Goal: Find specific page/section: Find specific page/section

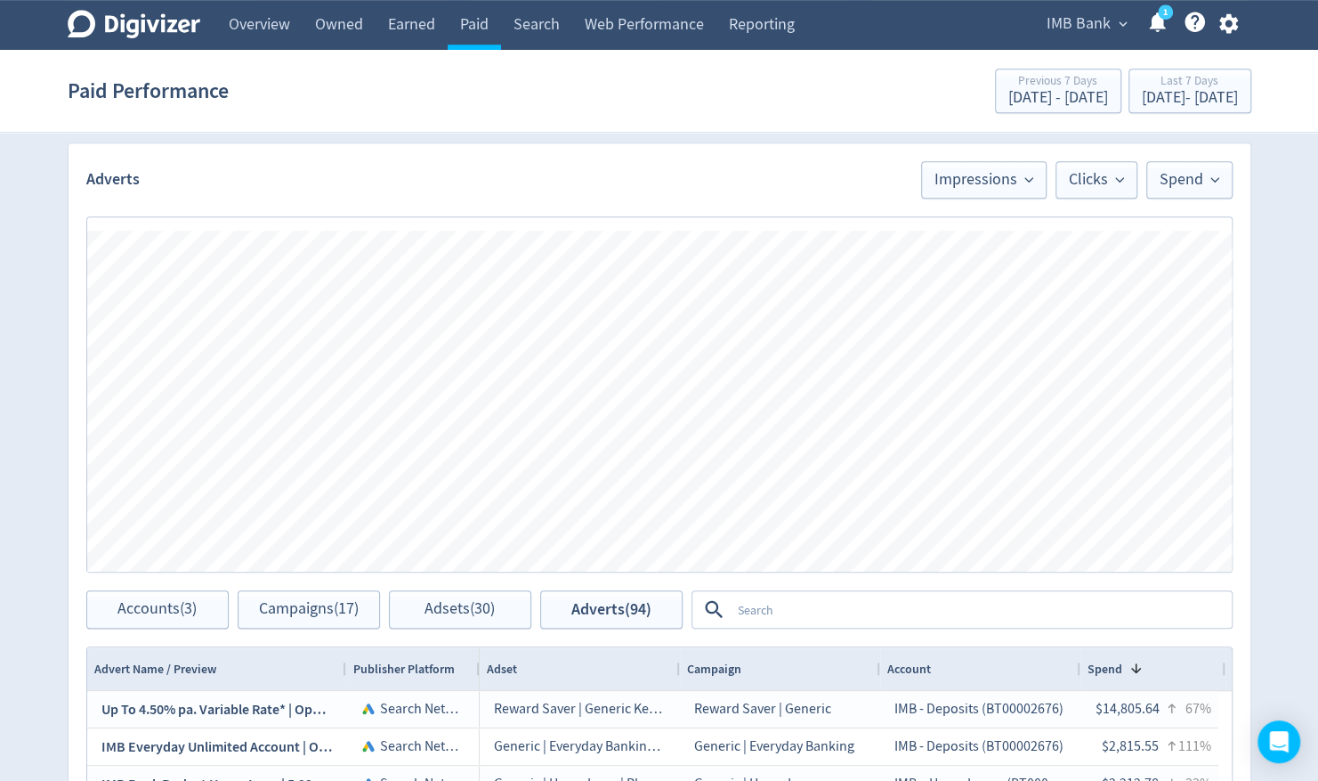
scroll to position [801, 0]
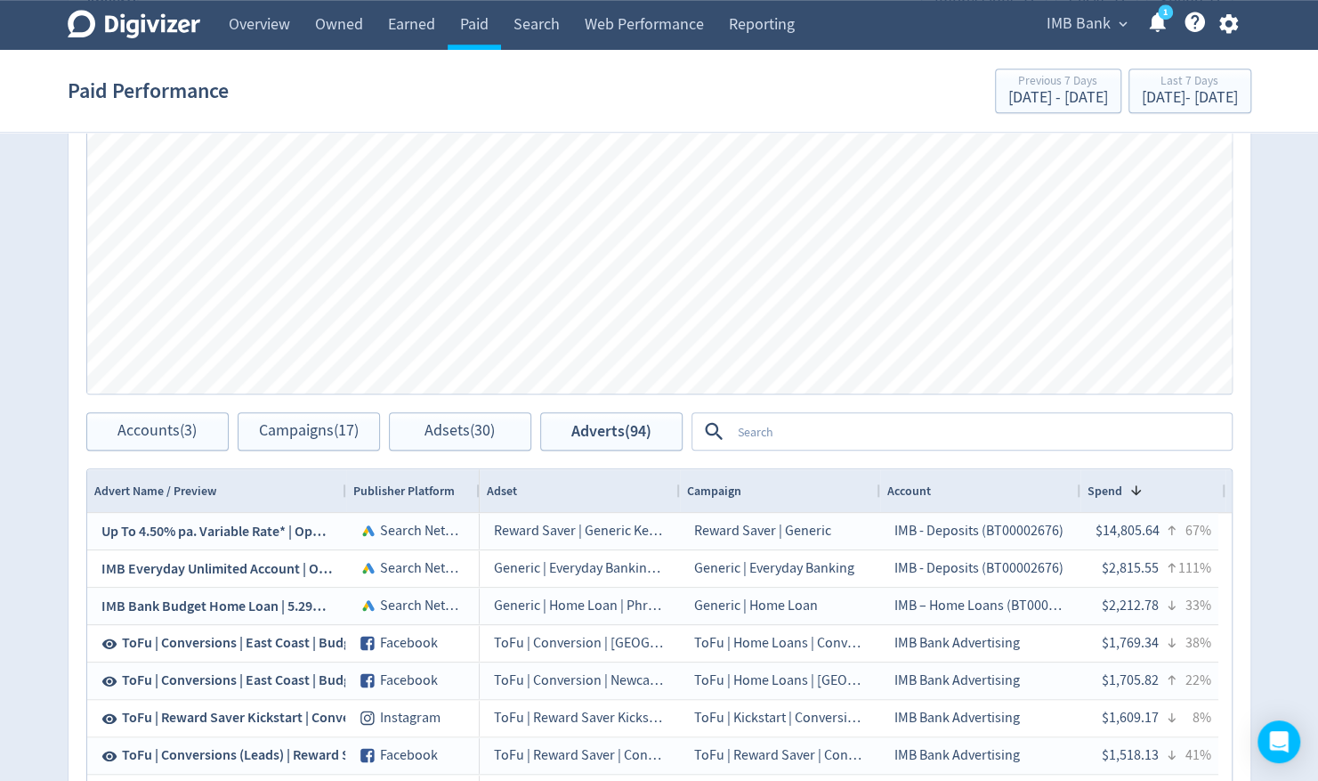
click at [766, 417] on textarea at bounding box center [980, 431] width 499 height 33
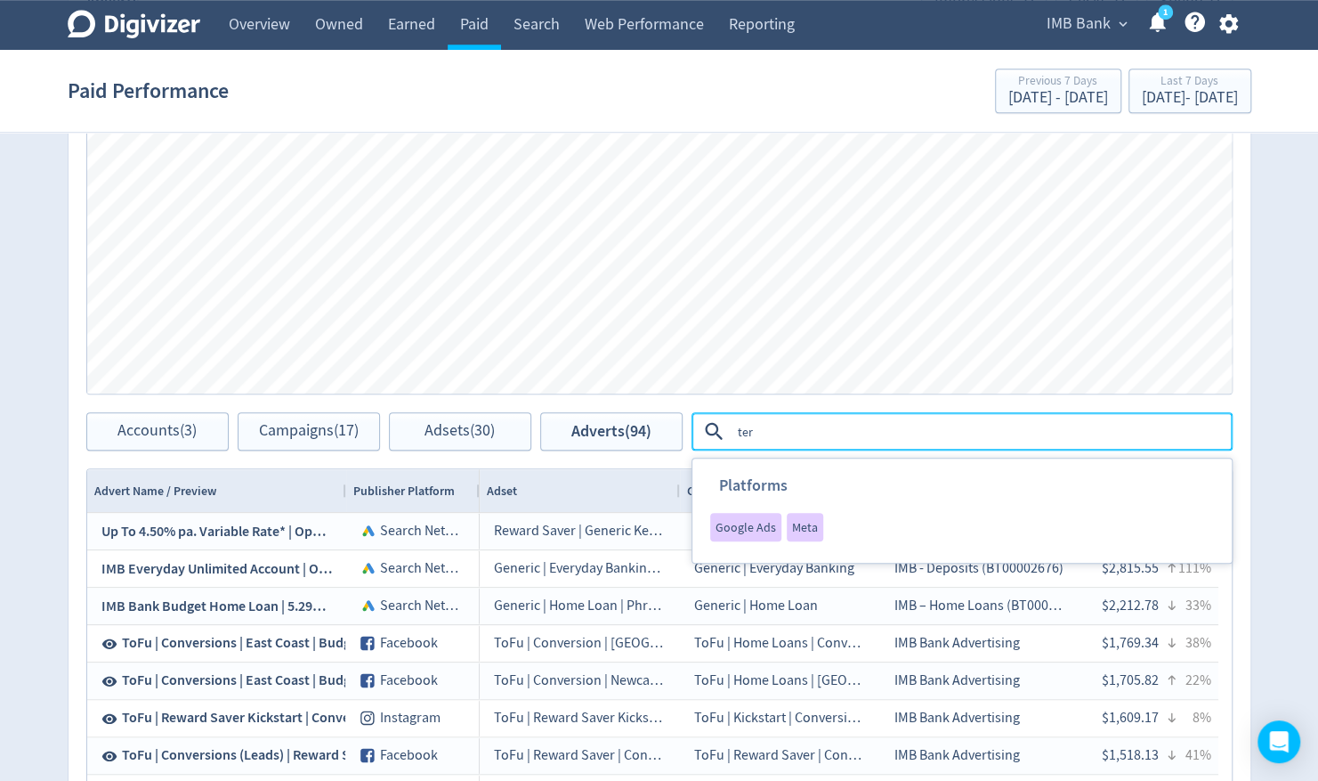
type textarea "term"
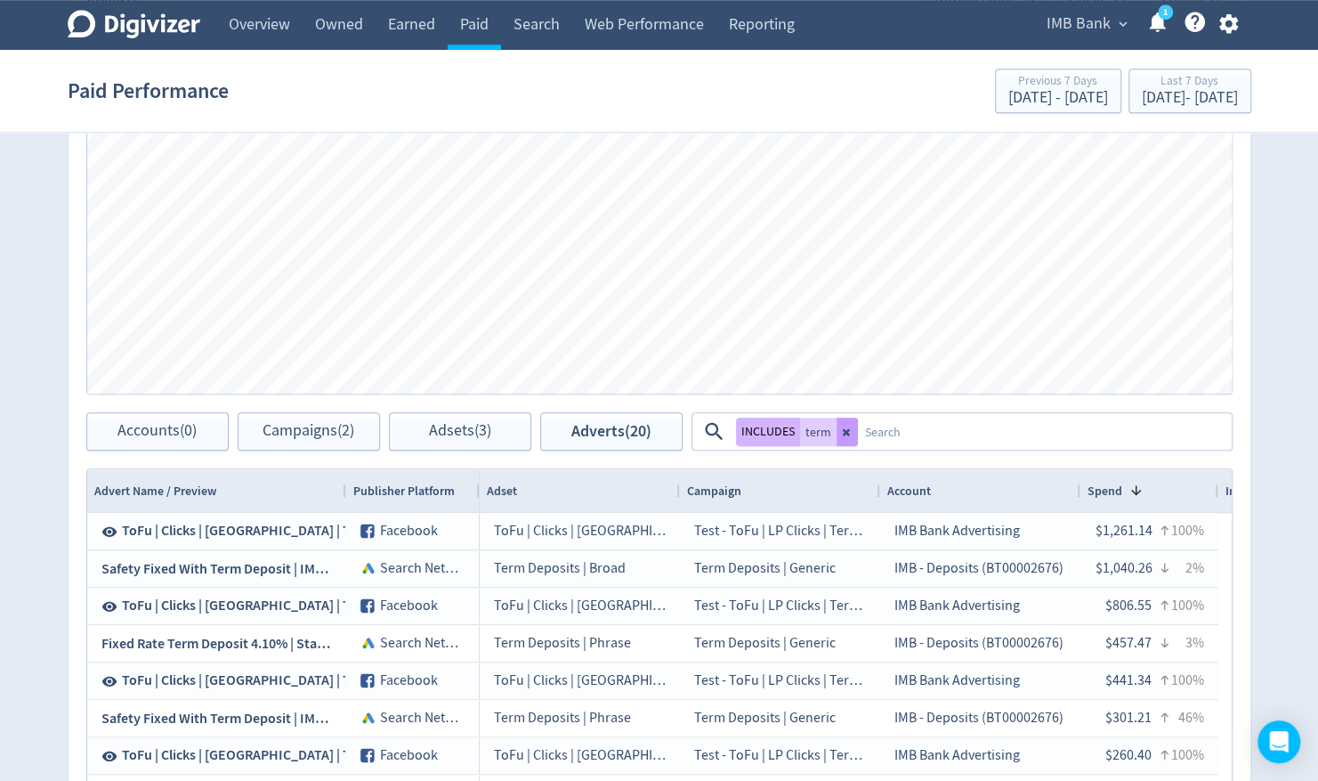
click at [842, 429] on icon at bounding box center [847, 431] width 11 height 11
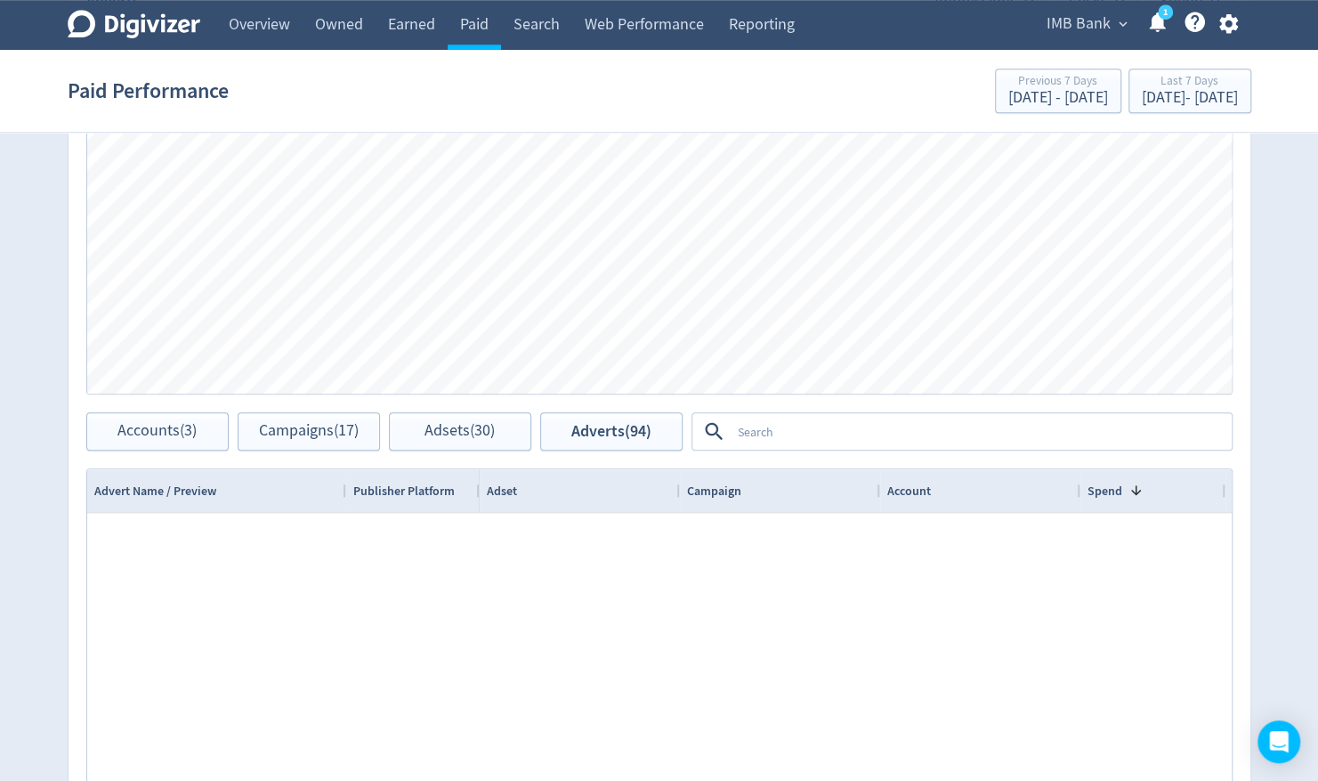
click at [821, 438] on textarea at bounding box center [980, 431] width 499 height 33
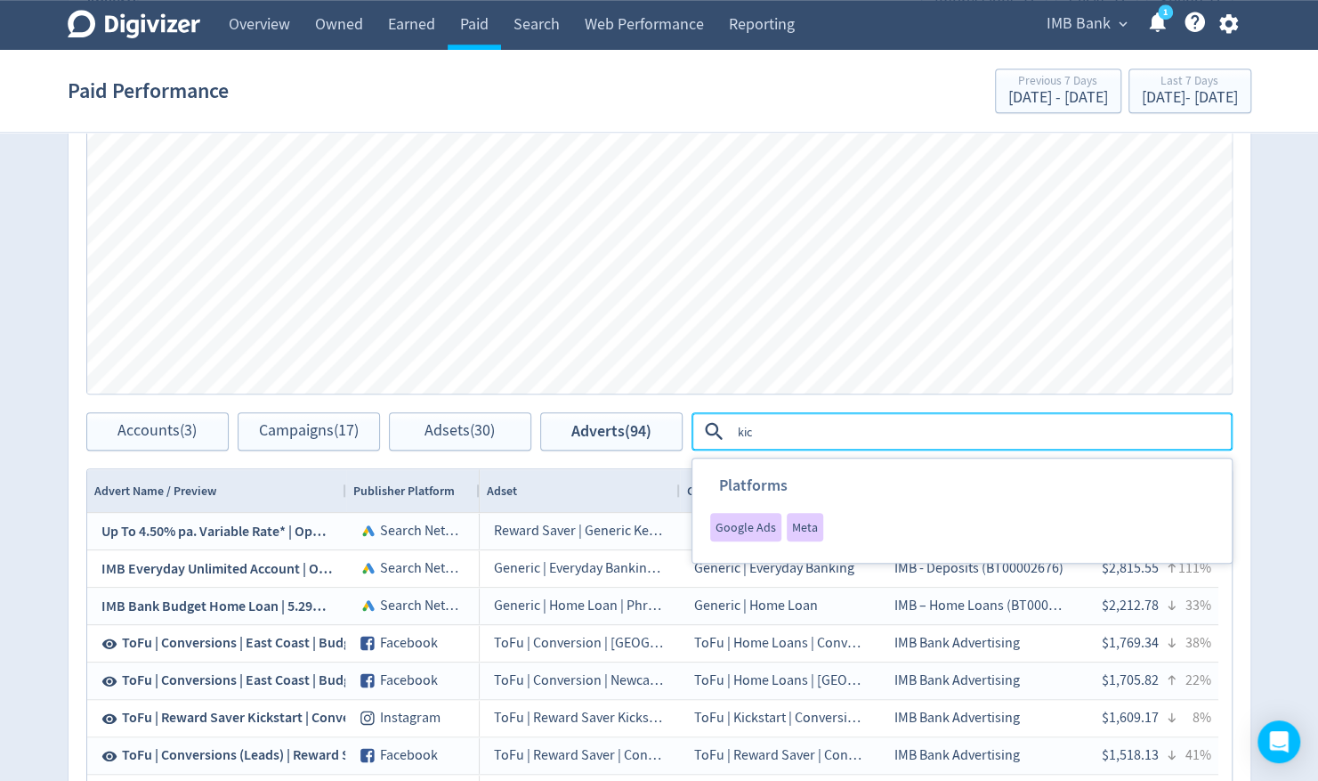
type textarea "kick"
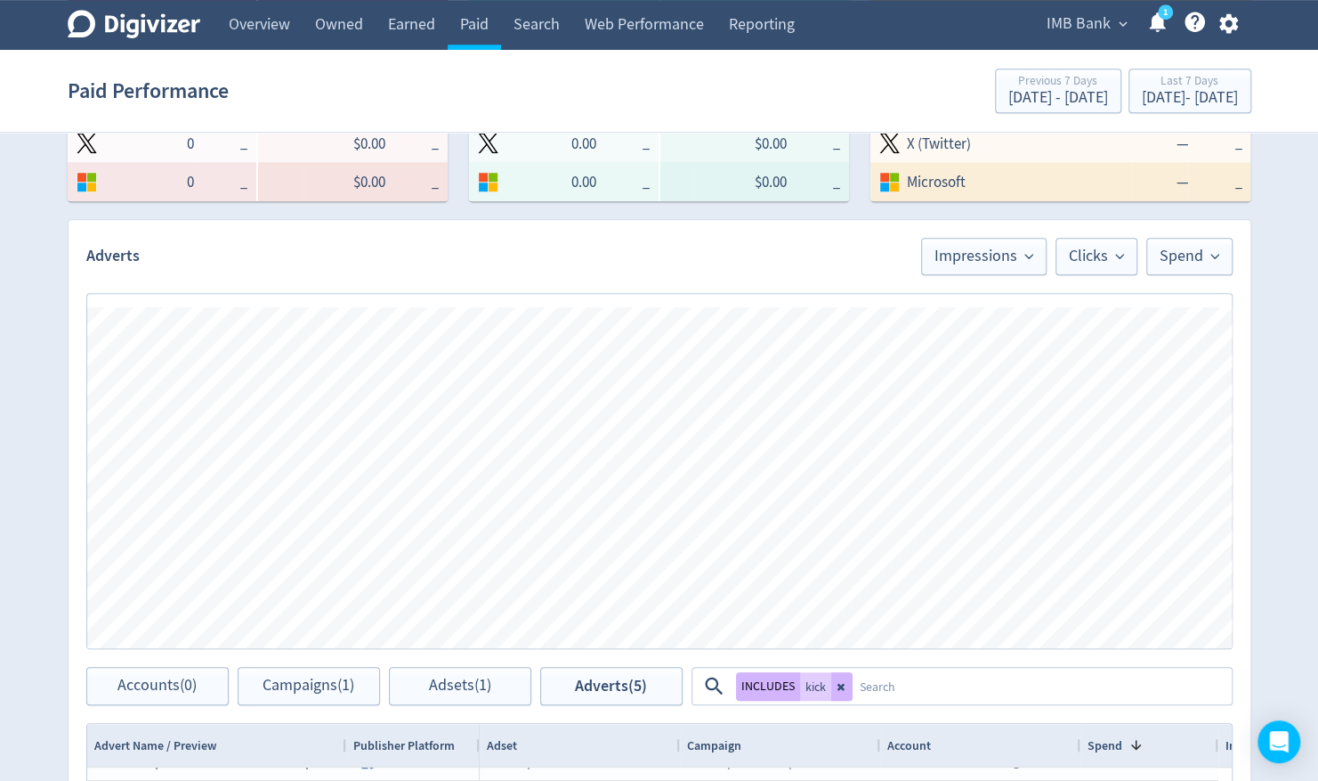
scroll to position [903, 0]
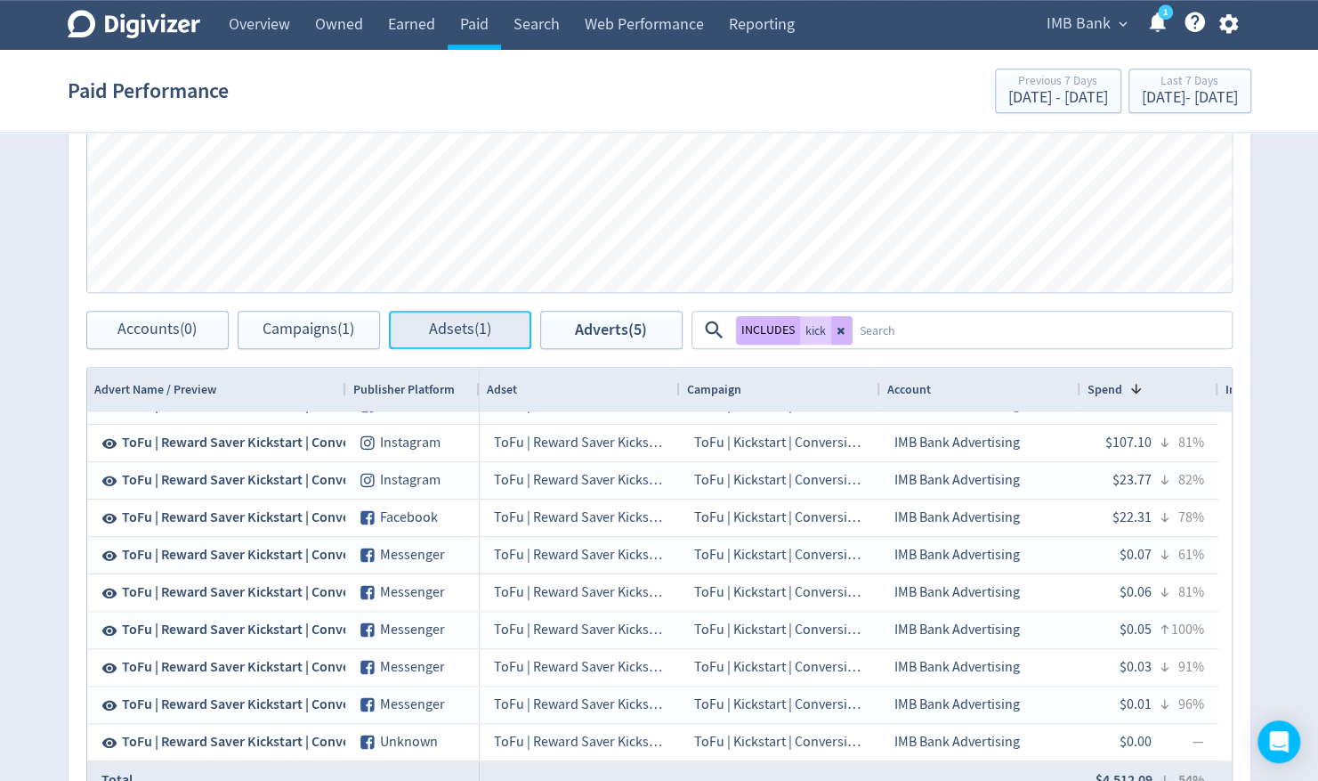
click at [463, 335] on span "Adsets (1)" at bounding box center [460, 329] width 62 height 17
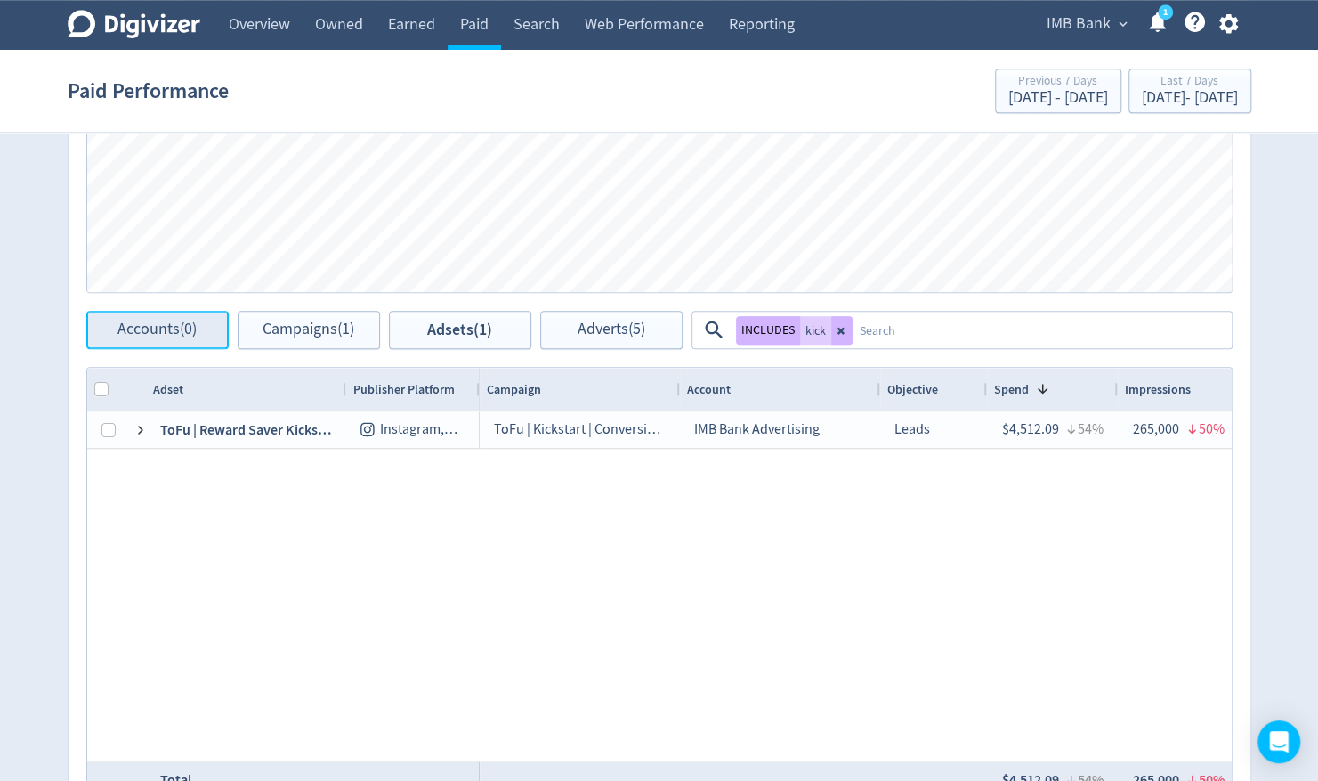
click at [172, 335] on span "Accounts (0)" at bounding box center [157, 329] width 79 height 17
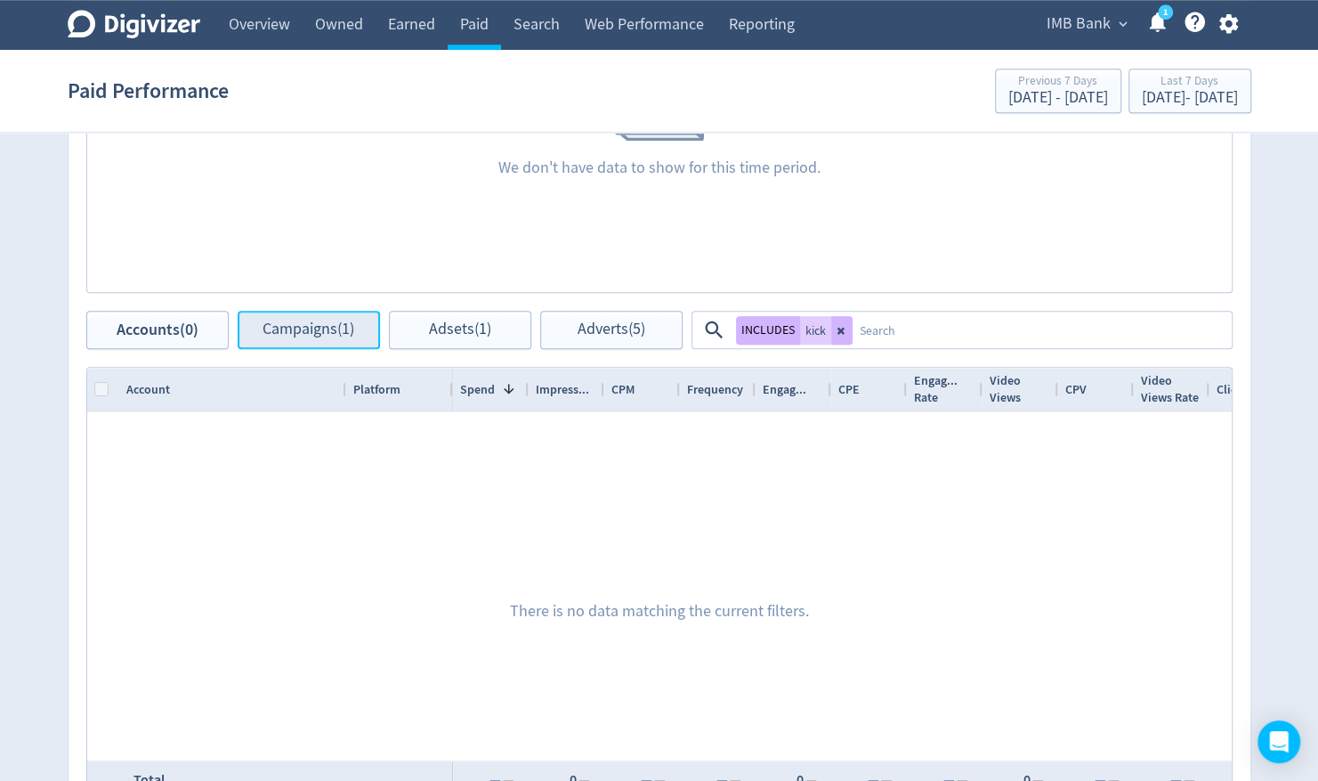
click at [300, 334] on span "Campaigns (1)" at bounding box center [309, 329] width 92 height 17
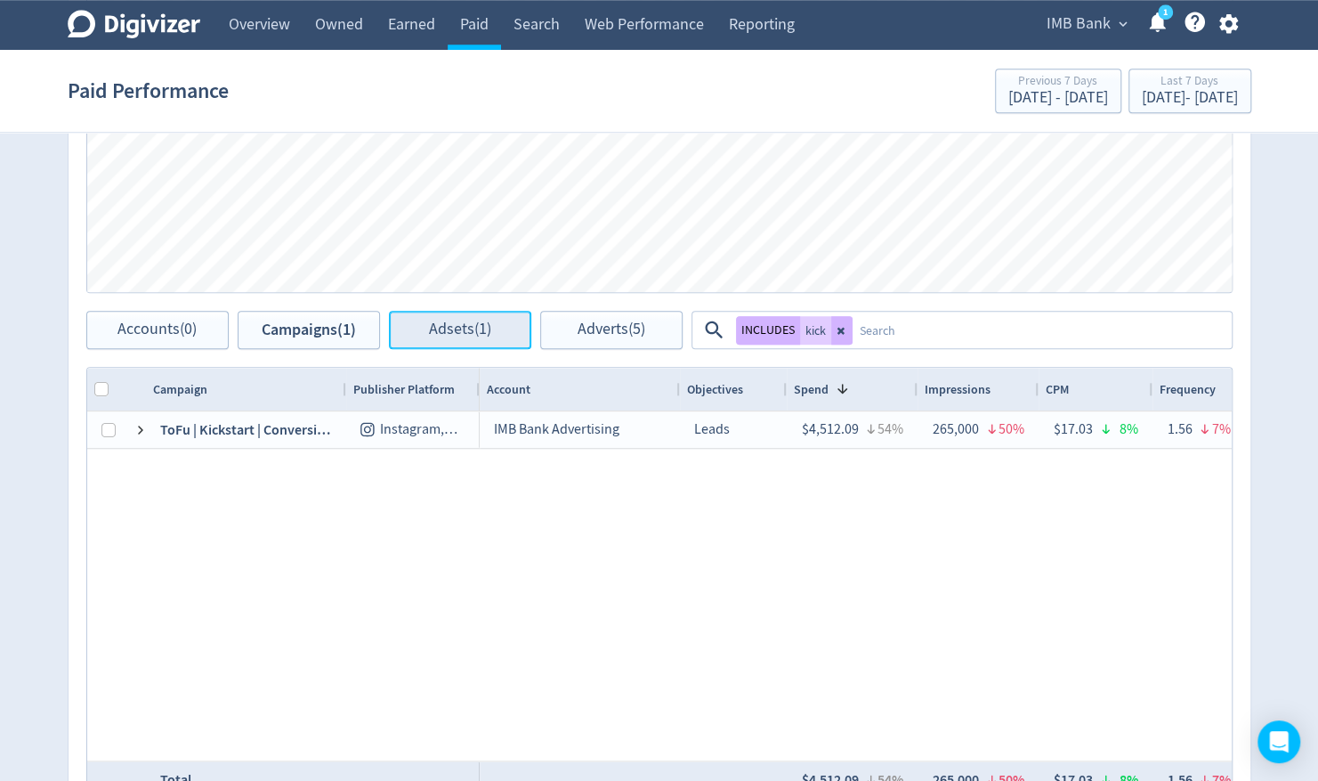
click at [449, 321] on span "Adsets (1)" at bounding box center [460, 329] width 62 height 17
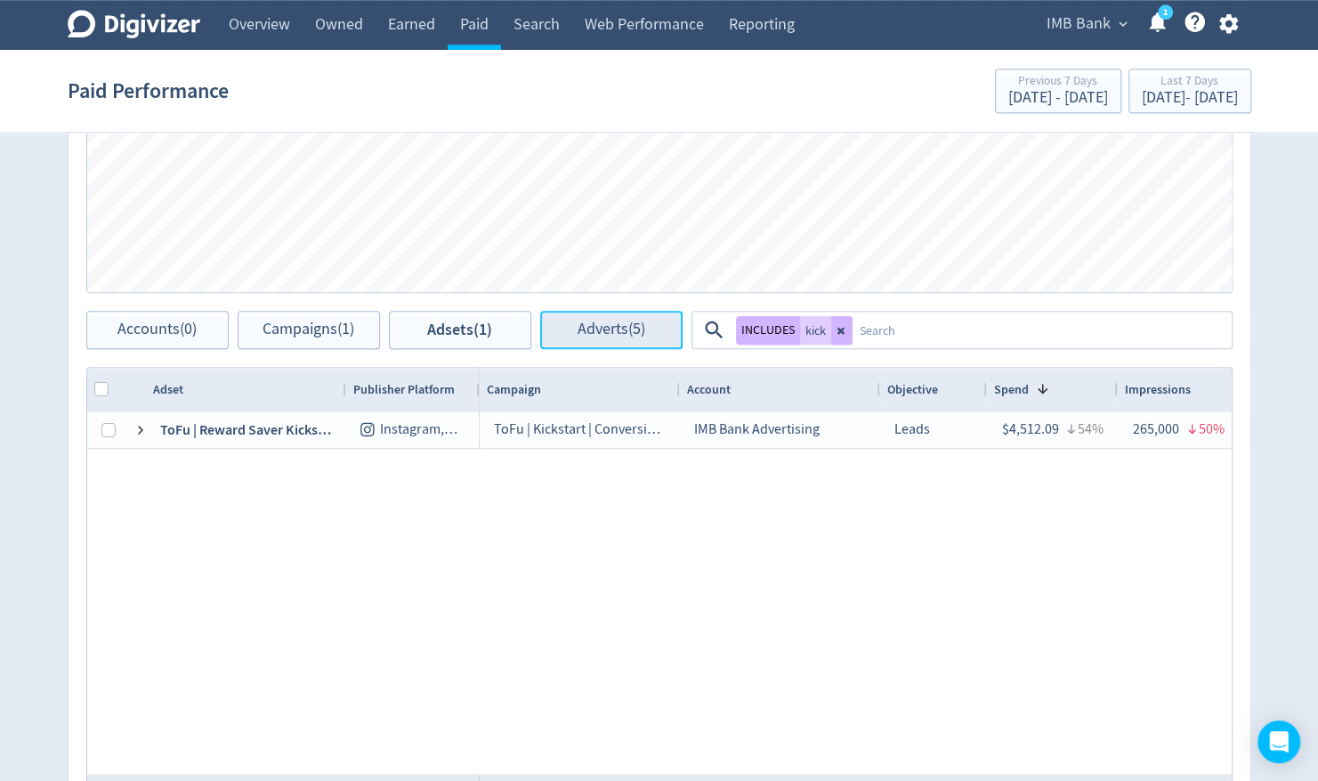
click at [608, 321] on span "Adverts (5)" at bounding box center [612, 329] width 68 height 17
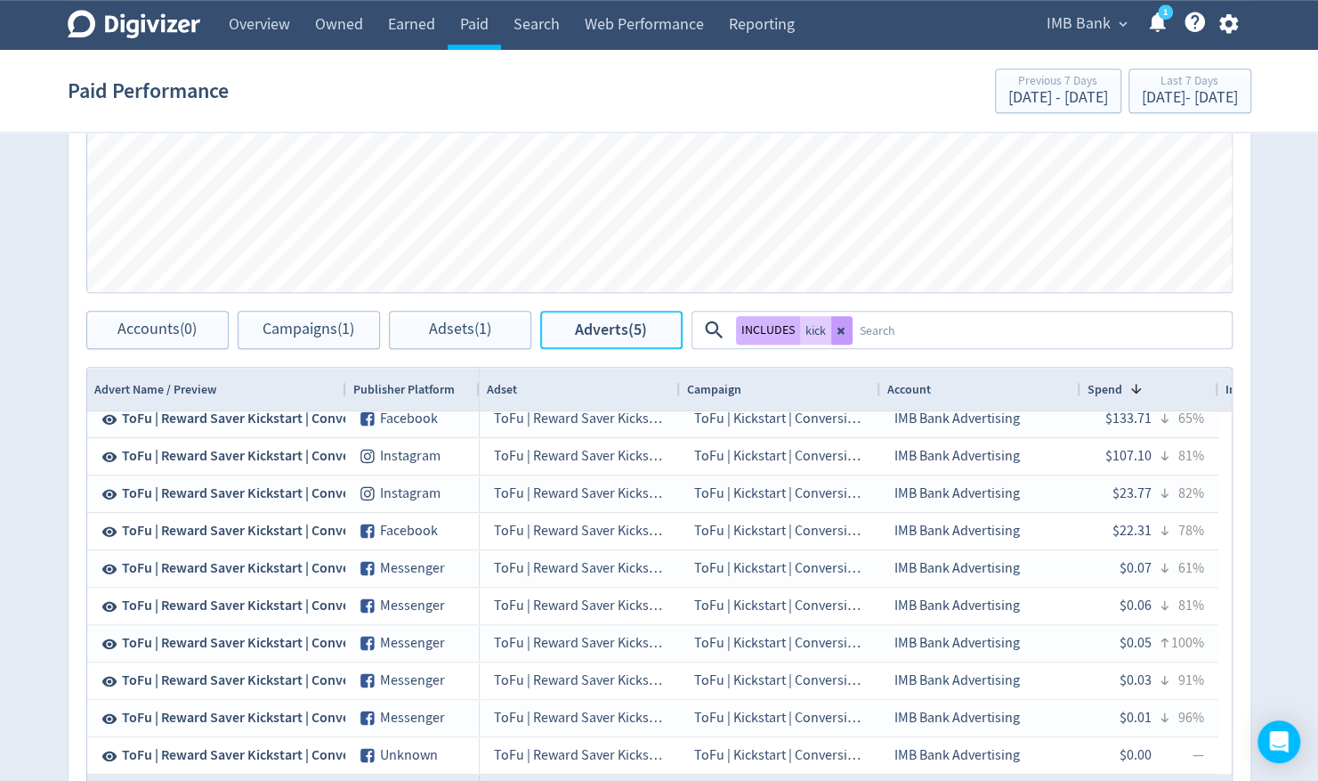
scroll to position [248, 0]
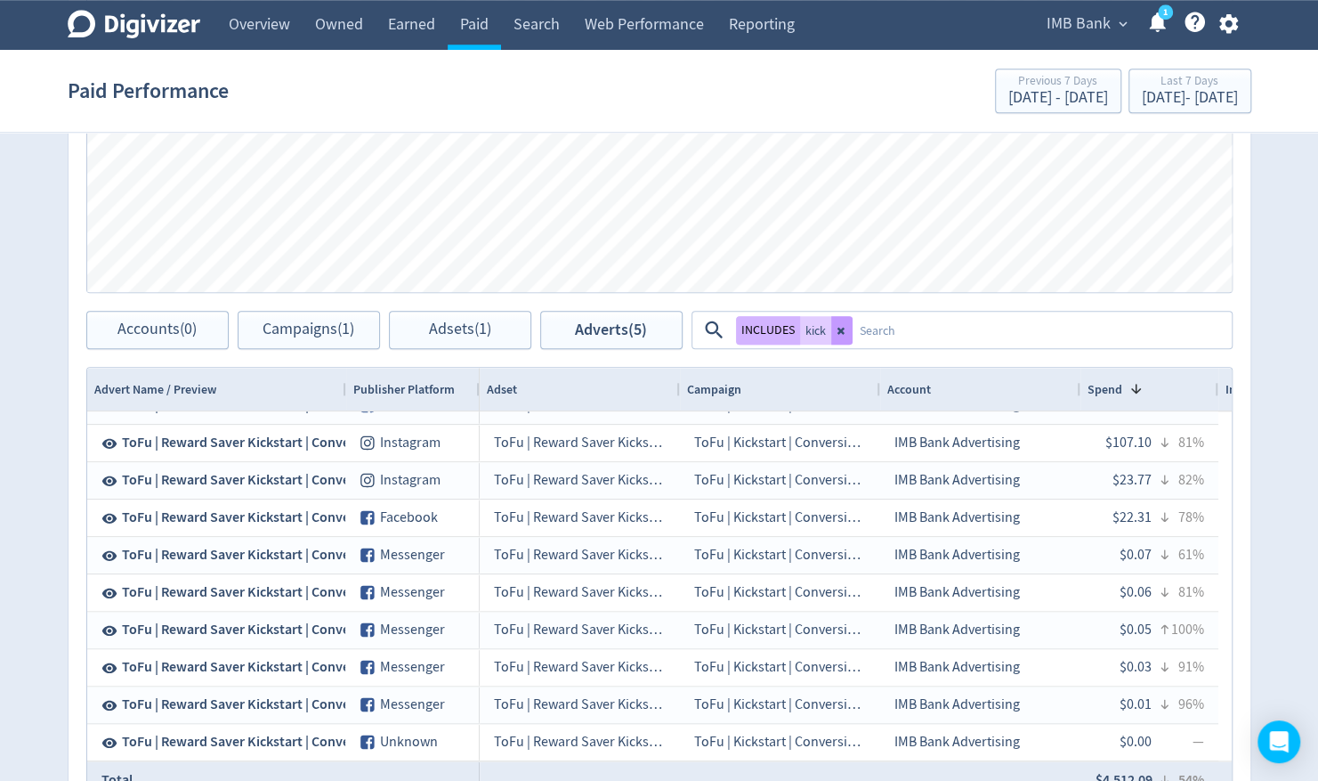
click at [837, 327] on icon at bounding box center [840, 330] width 7 height 7
